Goal: Task Accomplishment & Management: Manage account settings

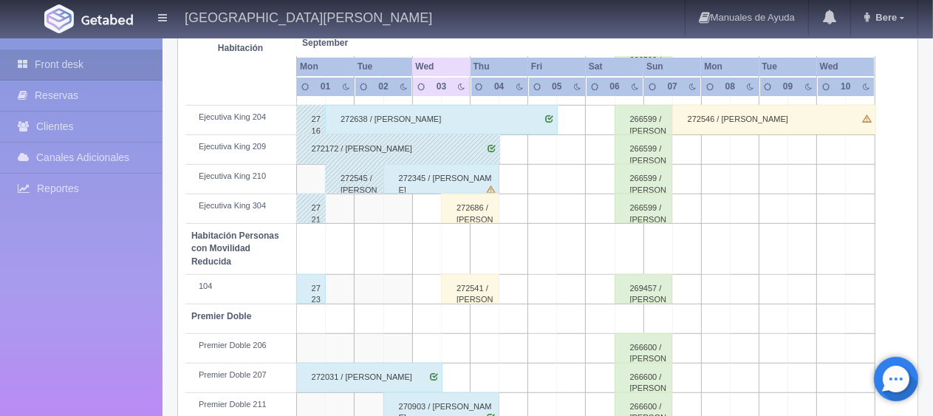
scroll to position [738, 0]
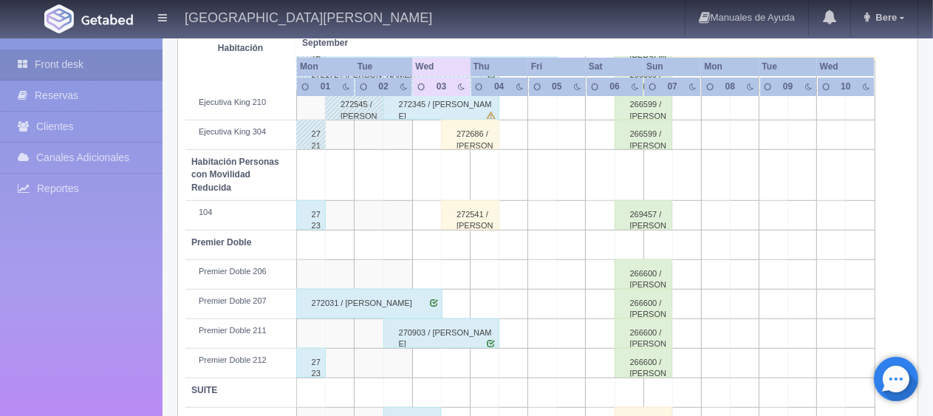
click at [315, 211] on div "272300 / [PERSON_NAME]" at bounding box center [311, 215] width 30 height 30
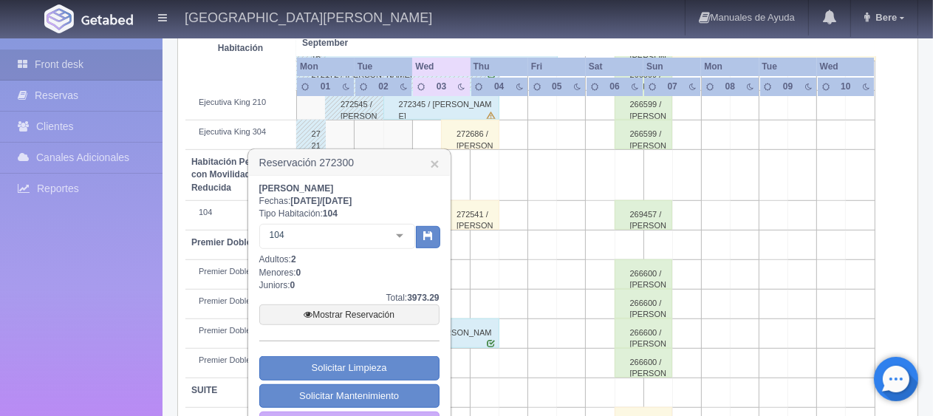
scroll to position [787, 0]
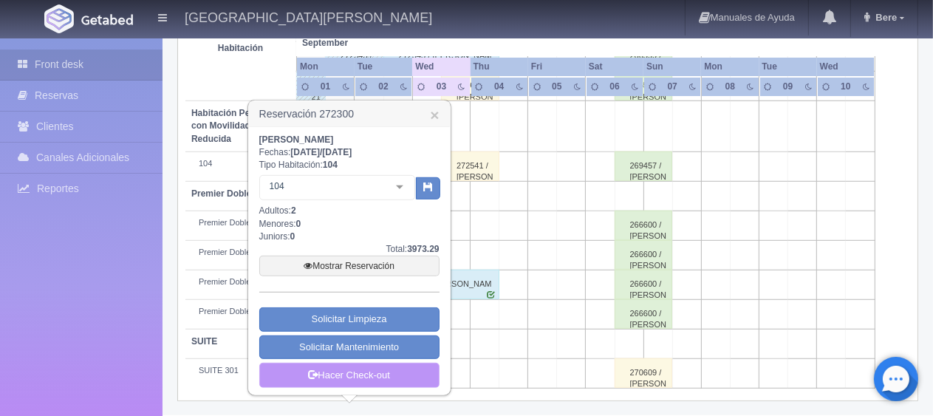
click at [369, 372] on link "Hacer Check-out" at bounding box center [349, 375] width 180 height 25
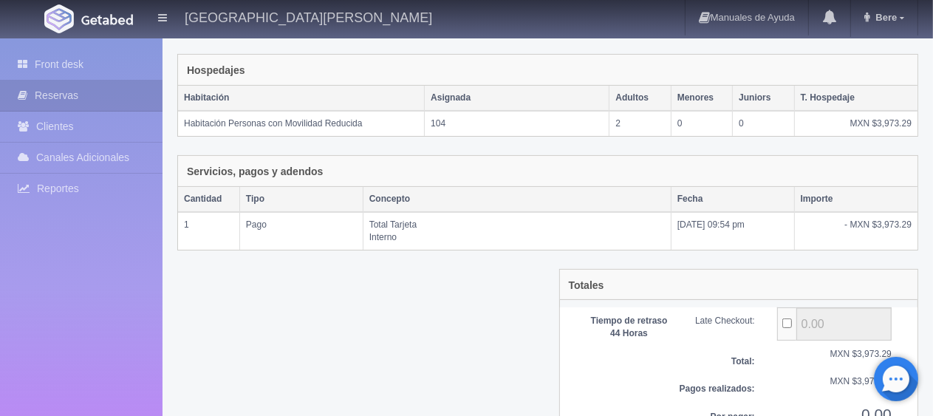
scroll to position [289, 0]
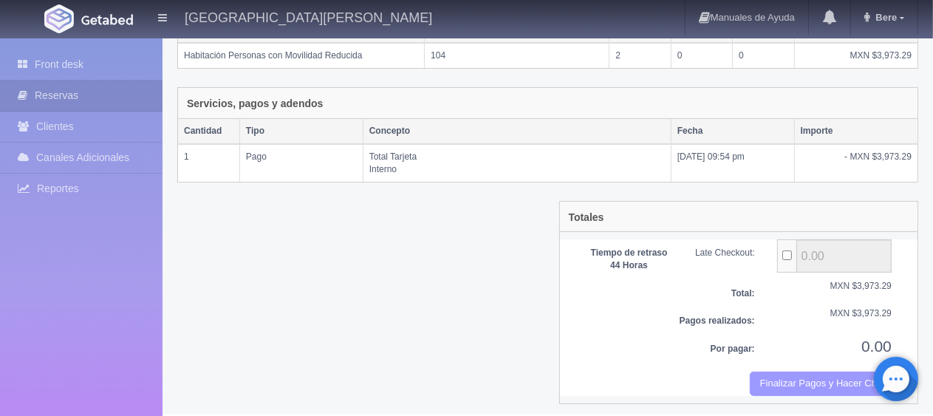
click at [800, 377] on button "Finalizar Pagos y Hacer Checkout" at bounding box center [820, 383] width 142 height 24
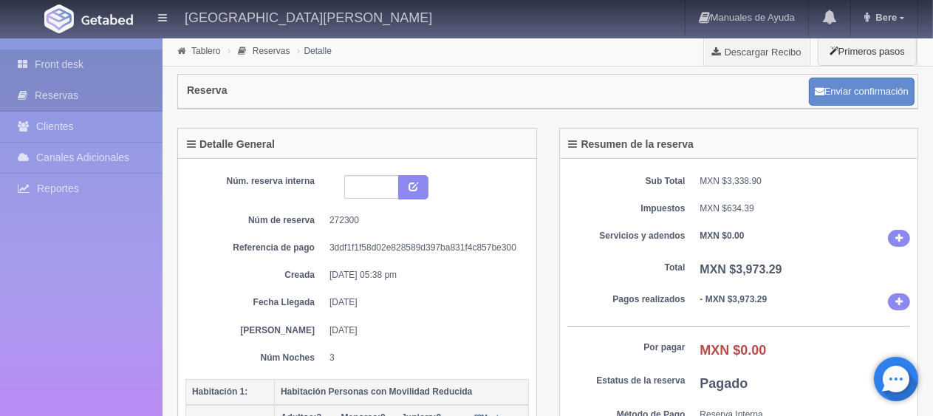
click at [27, 63] on icon at bounding box center [26, 64] width 17 height 15
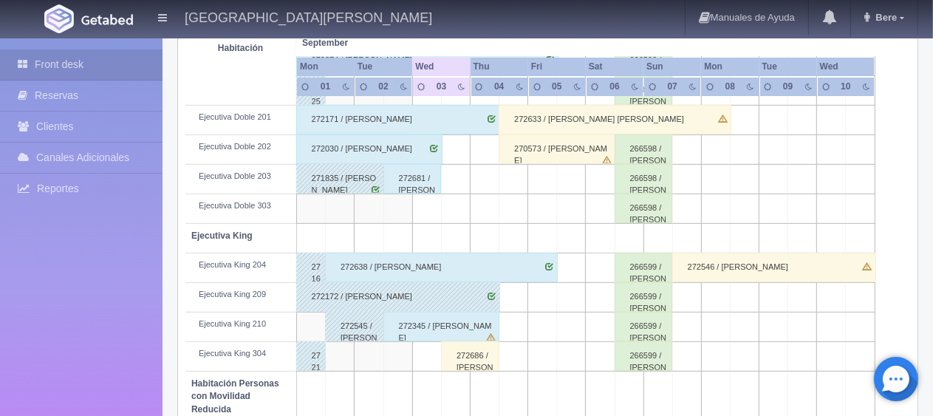
scroll to position [787, 0]
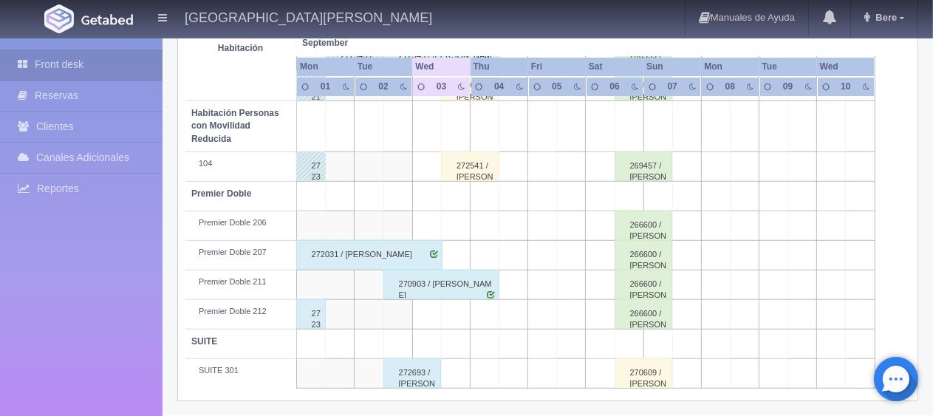
click at [307, 312] on div "272359 / [PERSON_NAME]" at bounding box center [311, 314] width 30 height 30
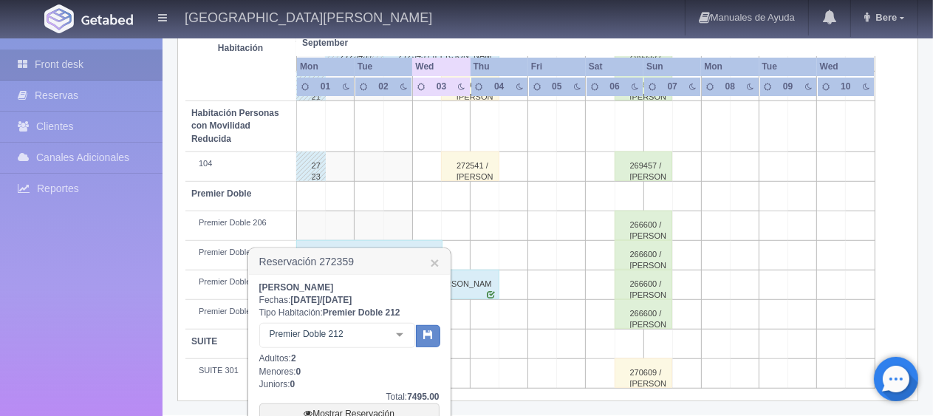
scroll to position [919, 0]
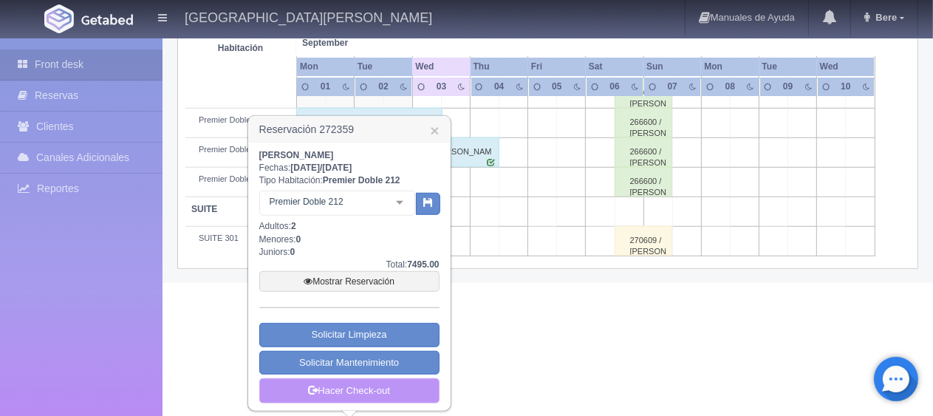
click at [370, 391] on link "Hacer Check-out" at bounding box center [349, 390] width 180 height 25
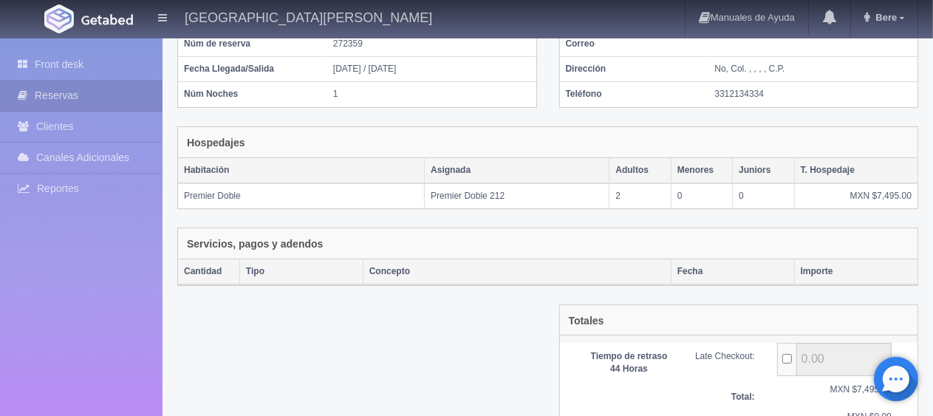
scroll to position [297, 0]
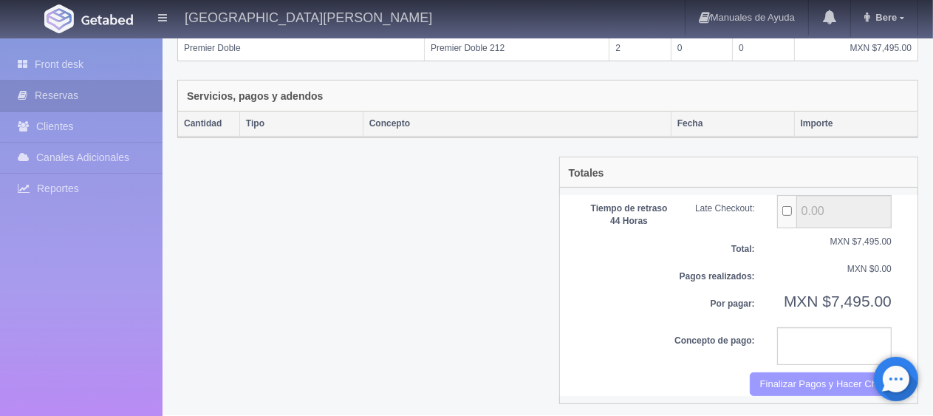
click at [780, 372] on button "Finalizar Pagos y Hacer Checkout" at bounding box center [820, 384] width 142 height 24
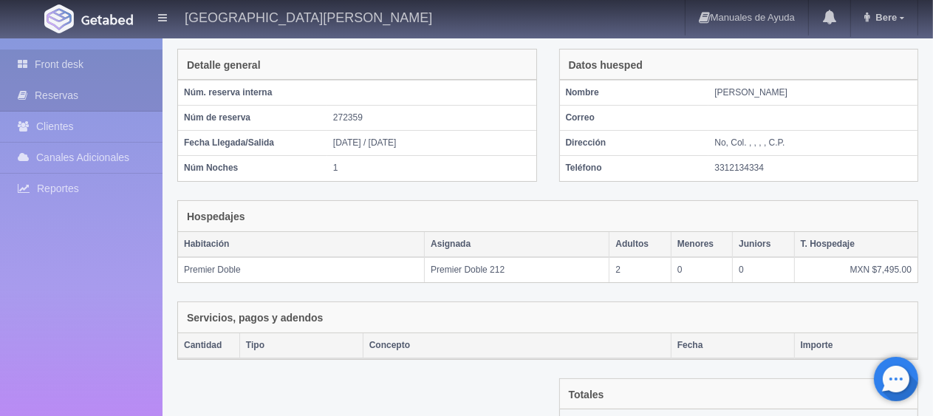
click at [57, 58] on link "Front desk" at bounding box center [81, 64] width 162 height 30
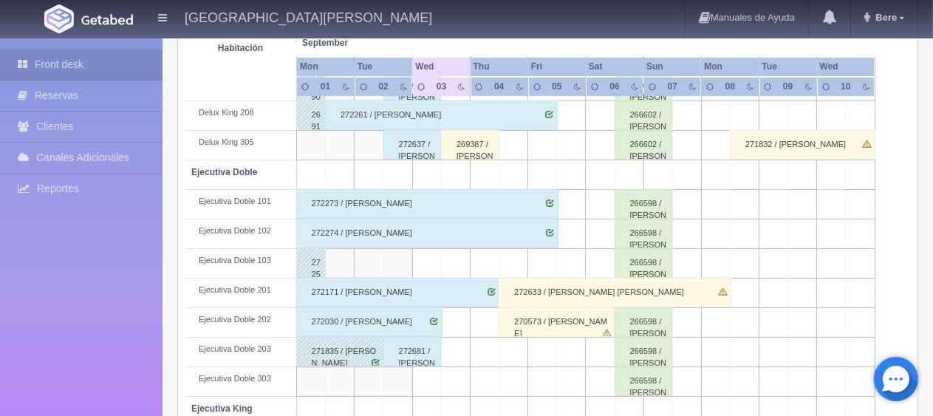
scroll to position [270, 0]
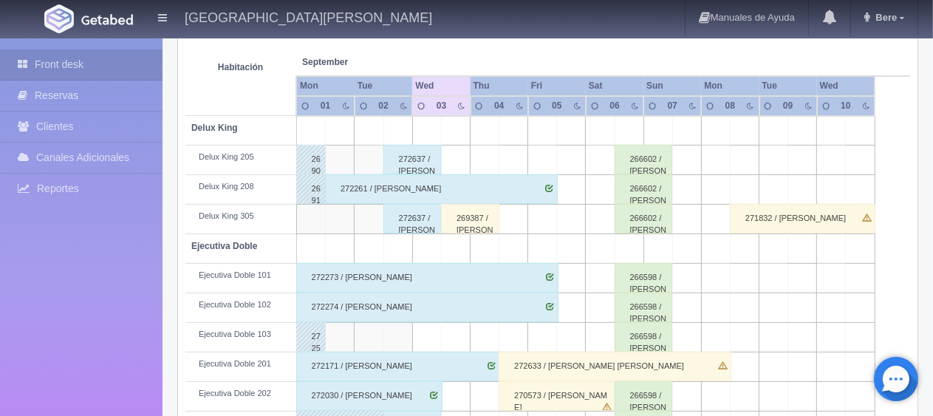
click at [470, 225] on div "269387 / salvador Falcon ." at bounding box center [470, 219] width 58 height 30
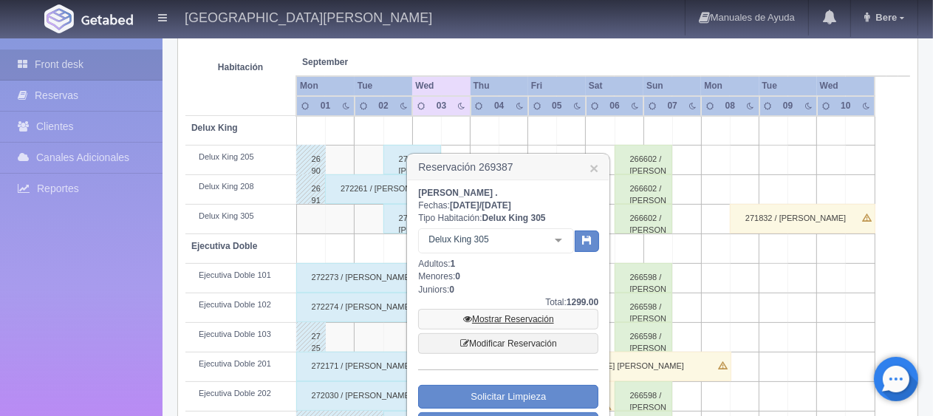
click at [499, 315] on link "Mostrar Reservación" at bounding box center [508, 319] width 180 height 21
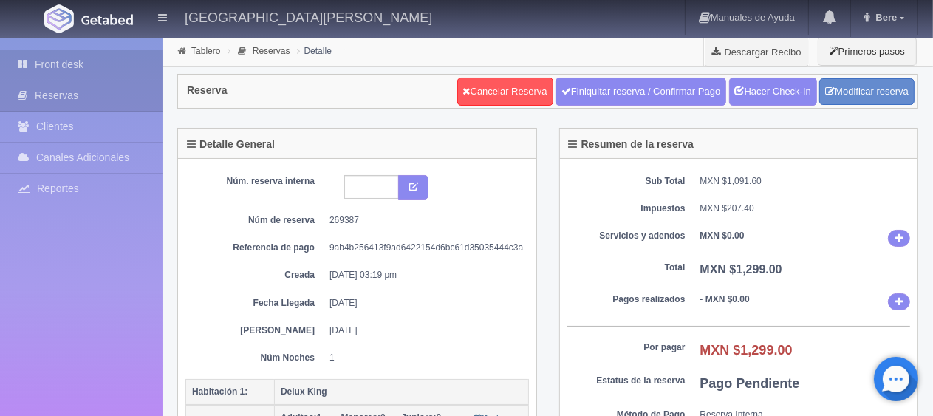
click at [109, 76] on link "Front desk" at bounding box center [81, 64] width 162 height 30
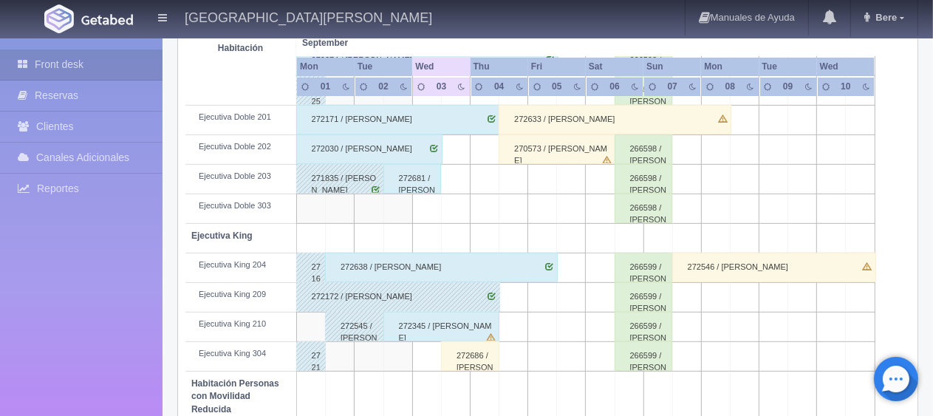
scroll to position [665, 0]
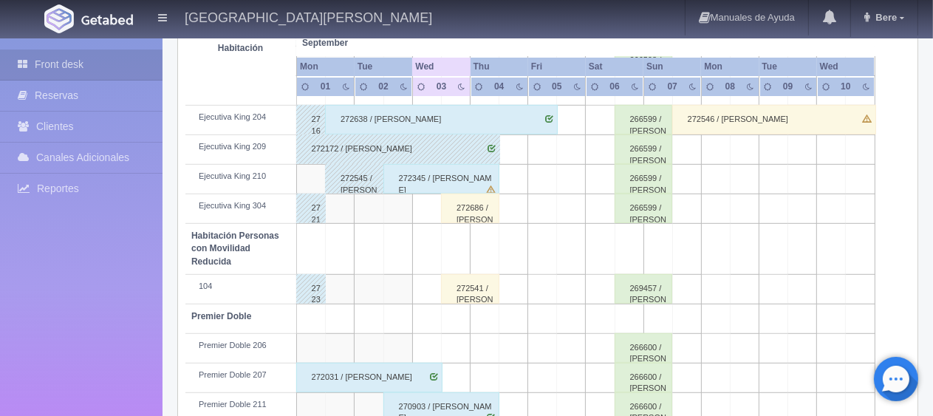
click at [469, 210] on div "272686 / [PERSON_NAME]" at bounding box center [470, 208] width 58 height 30
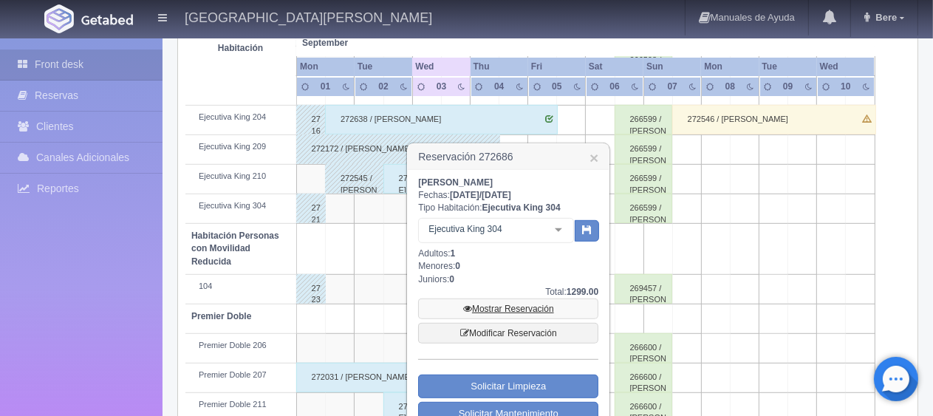
drag, startPoint x: 495, startPoint y: 303, endPoint x: 511, endPoint y: 72, distance: 231.7
click at [493, 303] on link "Mostrar Reservación" at bounding box center [508, 308] width 180 height 21
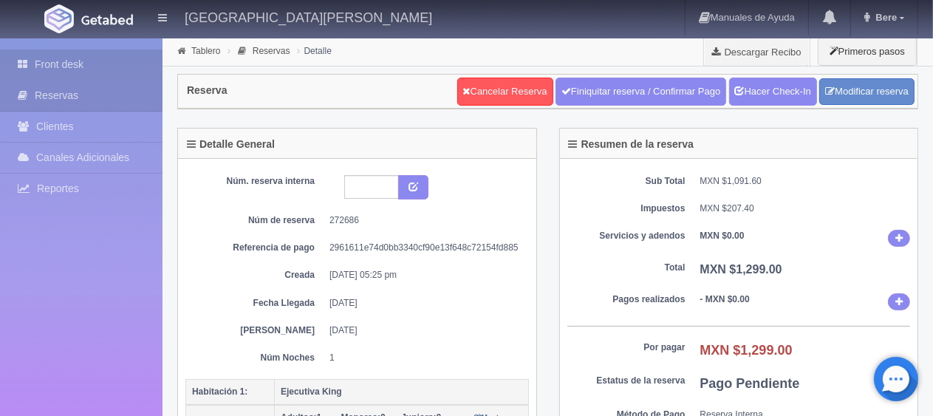
click at [35, 67] on link "Front desk" at bounding box center [81, 64] width 162 height 30
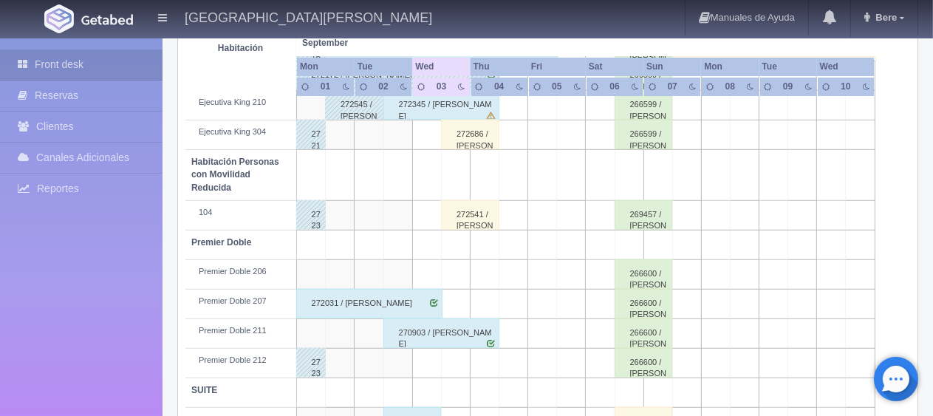
scroll to position [787, 0]
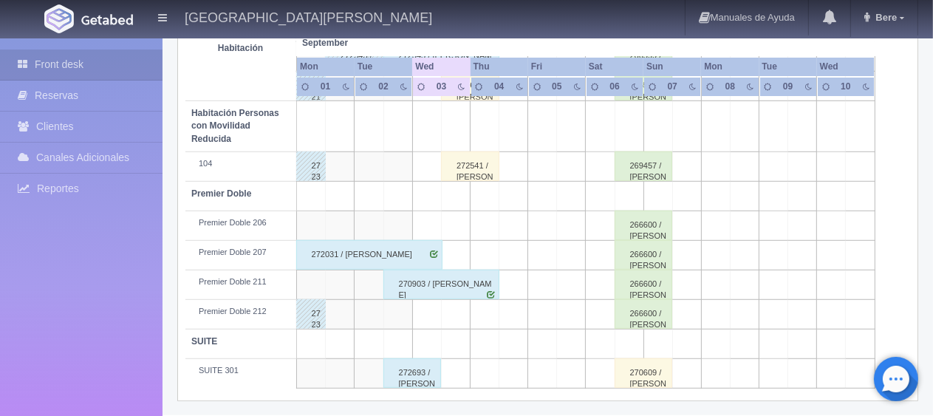
click at [461, 172] on div "272541 / [PERSON_NAME] de [PERSON_NAME]" at bounding box center [470, 166] width 58 height 30
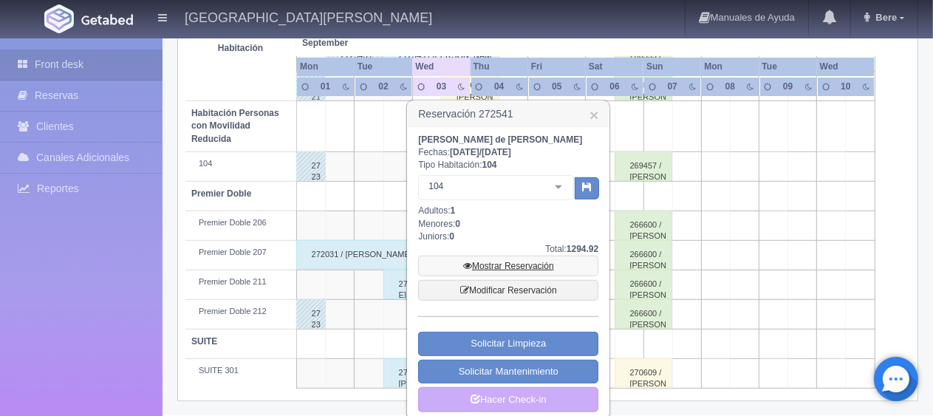
click at [490, 262] on link "Mostrar Reservación" at bounding box center [508, 265] width 180 height 21
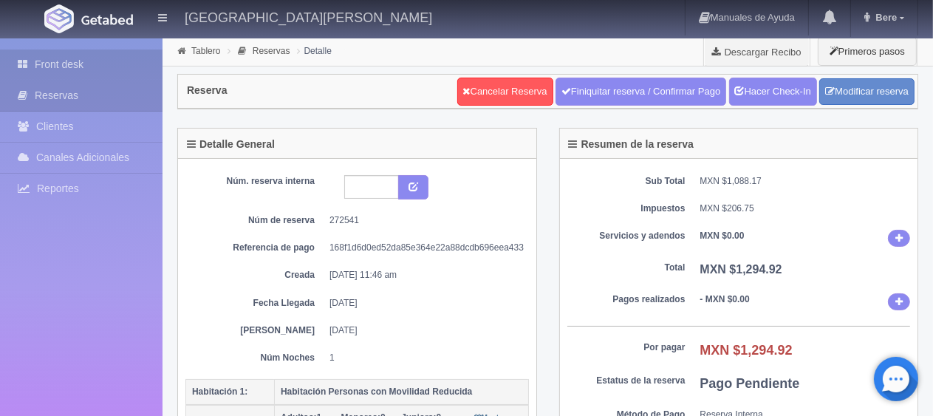
click at [46, 66] on link "Front desk" at bounding box center [81, 64] width 162 height 30
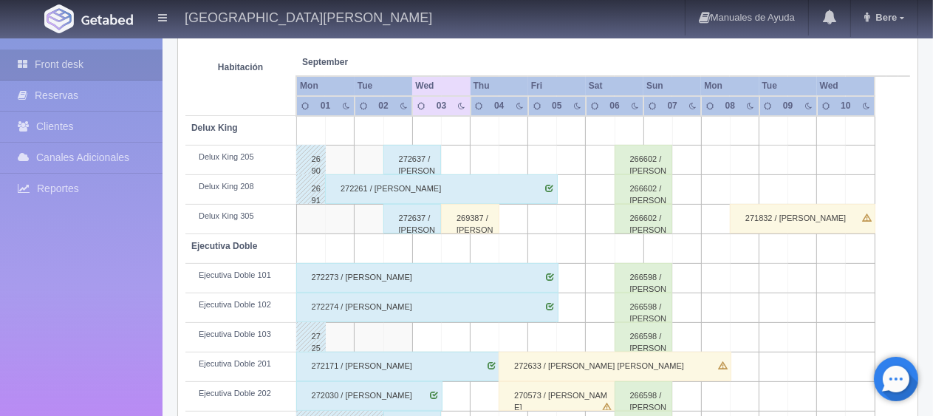
scroll to position [123, 0]
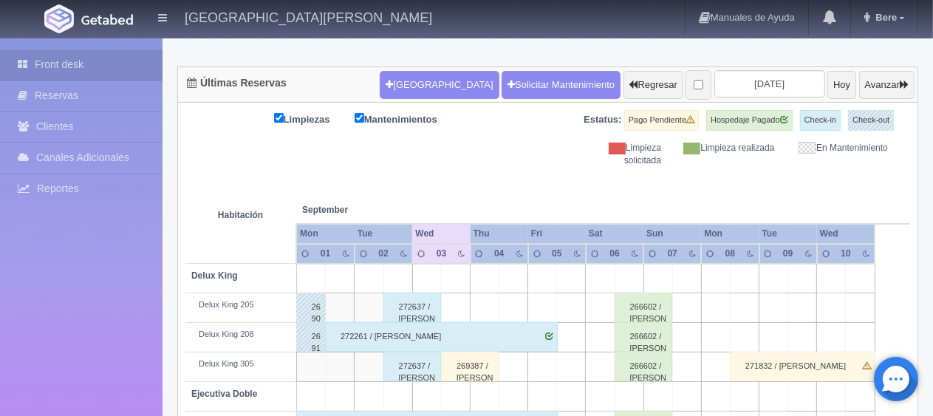
click at [748, 66] on div "[GEOGRAPHIC_DATA] Solicitar Mantenimiento Regresar [DATE] Hoy Avanzar" at bounding box center [647, 85] width 542 height 38
click at [744, 80] on input "[DATE]" at bounding box center [769, 83] width 111 height 27
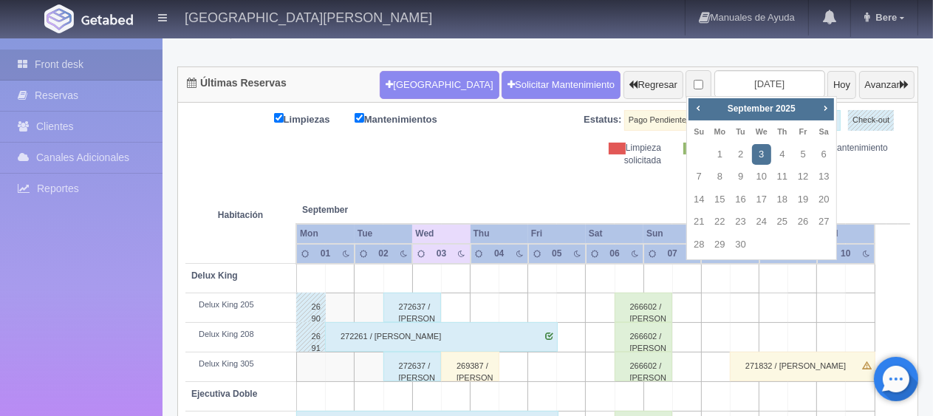
click at [688, 104] on div "Prev Next [DATE]" at bounding box center [760, 109] width 145 height 22
click at [692, 107] on span "Prev" at bounding box center [698, 108] width 12 height 12
click at [697, 256] on link "31" at bounding box center [698, 266] width 19 height 21
type input "[DATE]"
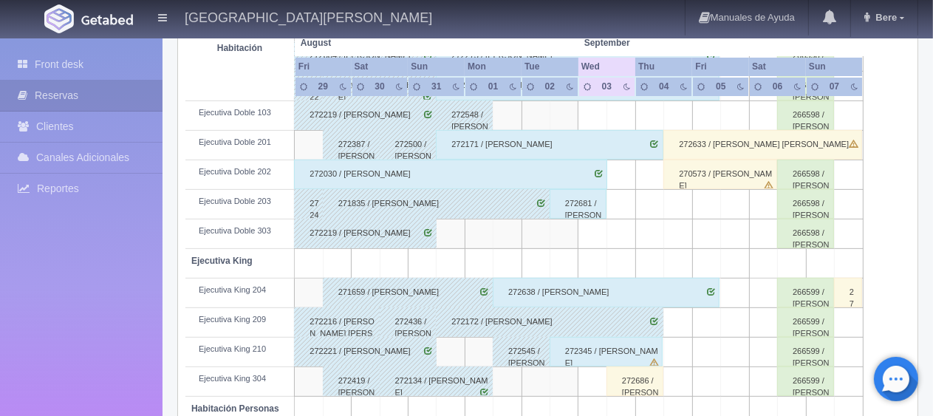
scroll to position [418, 0]
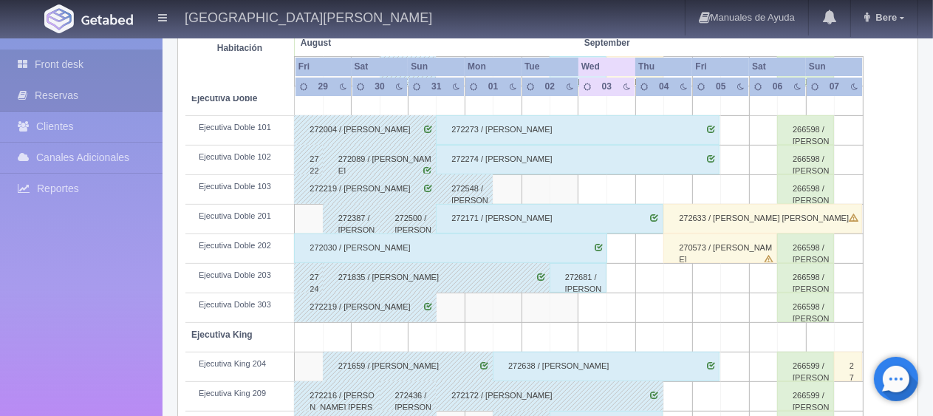
click at [89, 61] on link "Front desk" at bounding box center [81, 64] width 162 height 30
